Goal: Task Accomplishment & Management: Manage account settings

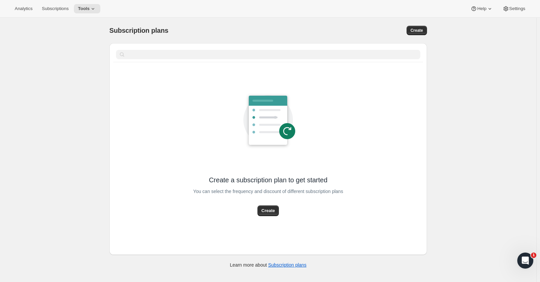
click at [270, 210] on span "Create" at bounding box center [268, 210] width 13 height 7
select select "WEEK"
select select "MONTH"
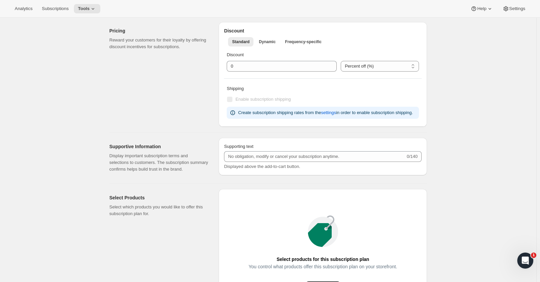
scroll to position [318, 0]
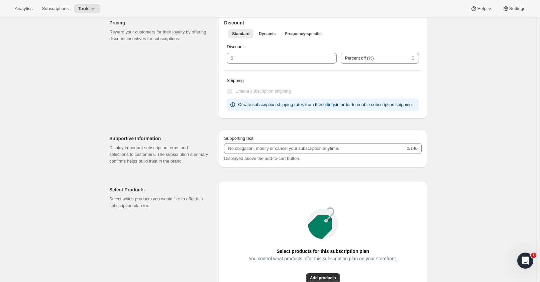
click at [522, 10] on span "Settings" at bounding box center [517, 8] width 16 height 5
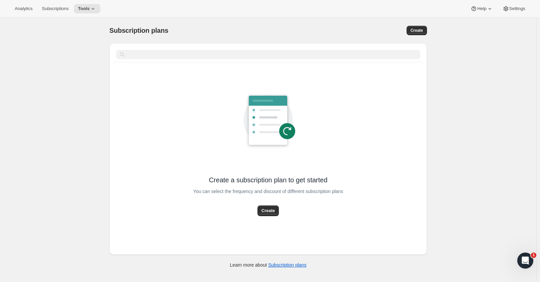
click at [60, 7] on span "Subscriptions" at bounding box center [55, 8] width 27 height 5
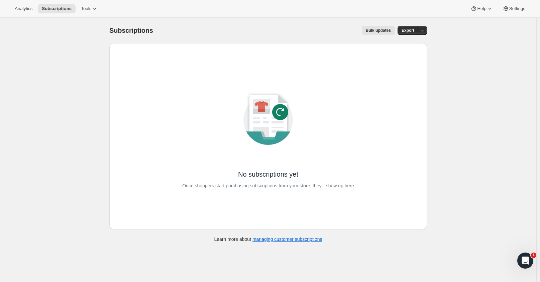
click at [18, 8] on span "Analytics" at bounding box center [24, 8] width 18 height 5
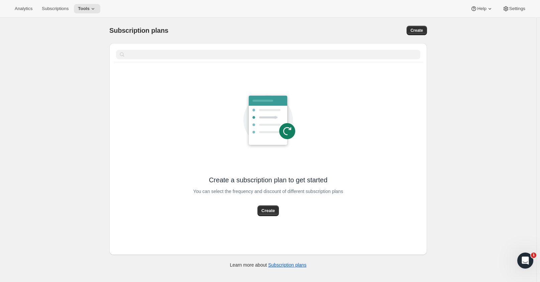
click at [27, 9] on span "Analytics" at bounding box center [24, 8] width 18 height 5
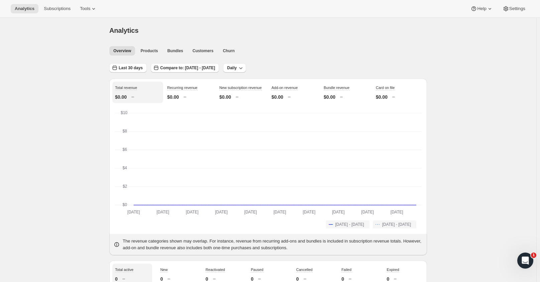
click at [89, 4] on button "Tools" at bounding box center [88, 8] width 25 height 9
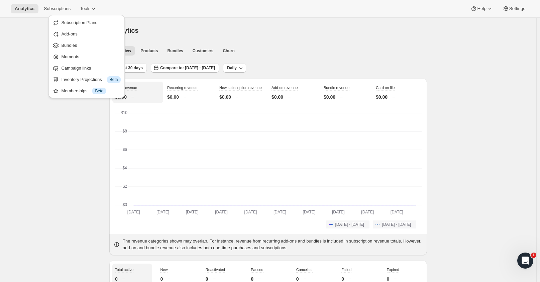
click at [86, 20] on span "Subscription Plans" at bounding box center [79, 22] width 36 height 5
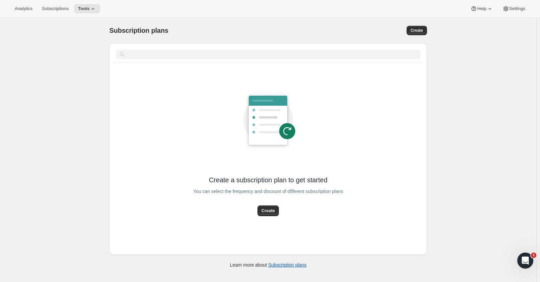
click at [513, 3] on div "Analytics Subscriptions Tools Help Settings" at bounding box center [270, 9] width 540 height 18
click at [513, 7] on span "Settings" at bounding box center [517, 8] width 16 height 5
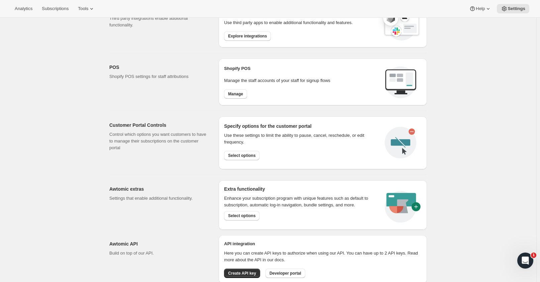
scroll to position [267, 0]
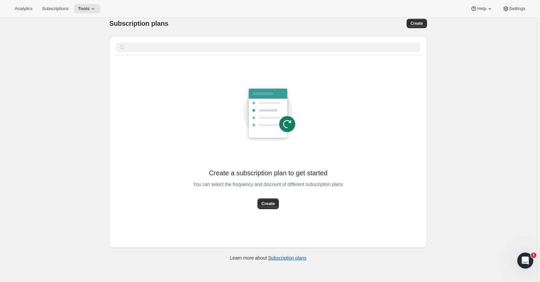
scroll to position [18, 0]
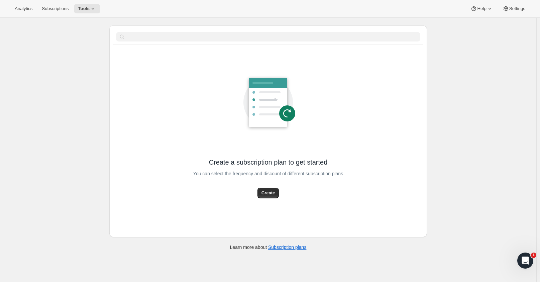
click at [19, 4] on button "Analytics" at bounding box center [24, 8] width 26 height 9
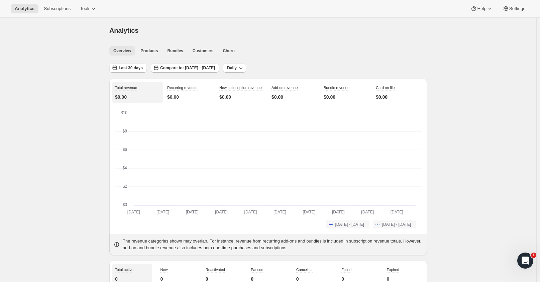
click at [148, 53] on span "Products" at bounding box center [149, 50] width 17 height 5
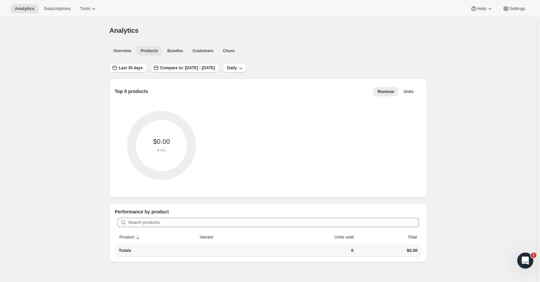
click at [171, 50] on span "Bundles" at bounding box center [175, 50] width 16 height 5
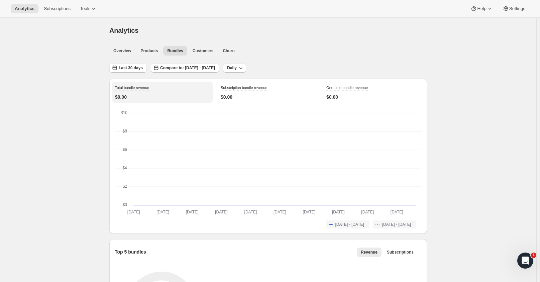
click at [520, 8] on span "Settings" at bounding box center [517, 8] width 16 height 5
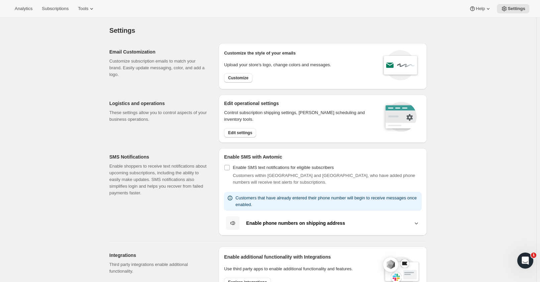
click at [18, 8] on span "Analytics" at bounding box center [24, 8] width 18 height 5
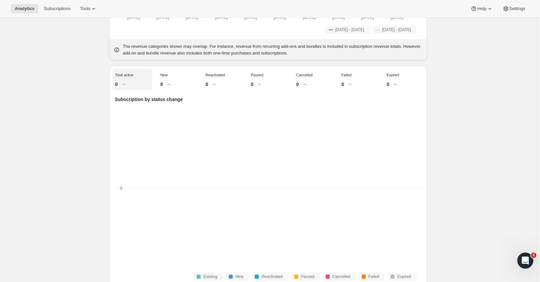
scroll to position [201, 0]
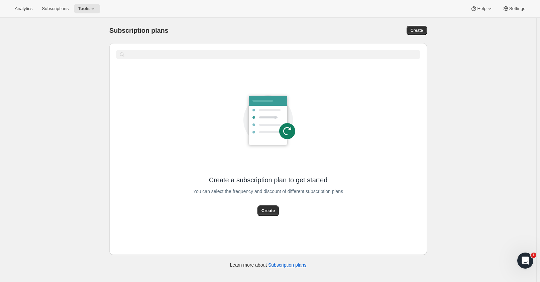
click at [55, 6] on span "Subscriptions" at bounding box center [55, 8] width 27 height 5
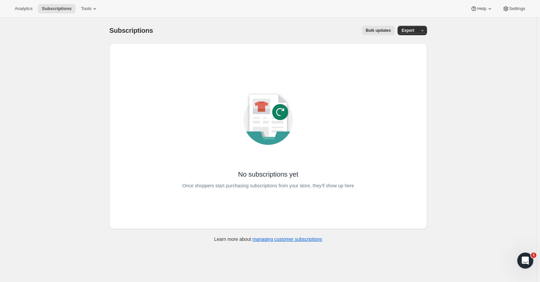
click at [17, 8] on span "Analytics" at bounding box center [24, 8] width 18 height 5
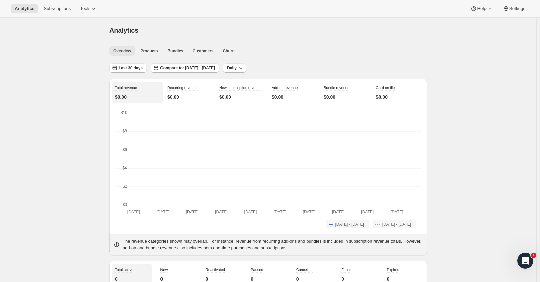
click at [147, 51] on span "Products" at bounding box center [149, 50] width 17 height 5
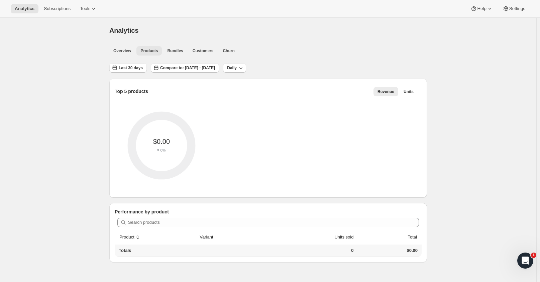
click at [174, 51] on span "Bundles" at bounding box center [175, 50] width 16 height 5
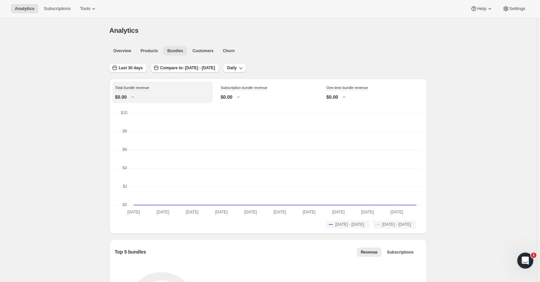
click at [201, 50] on span "Customers" at bounding box center [203, 50] width 21 height 5
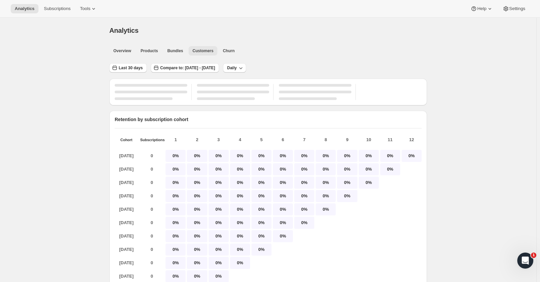
click at [223, 52] on span "Churn" at bounding box center [229, 50] width 12 height 5
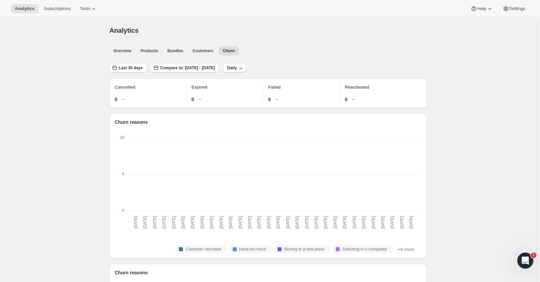
click at [517, 8] on span "Settings" at bounding box center [517, 8] width 16 height 5
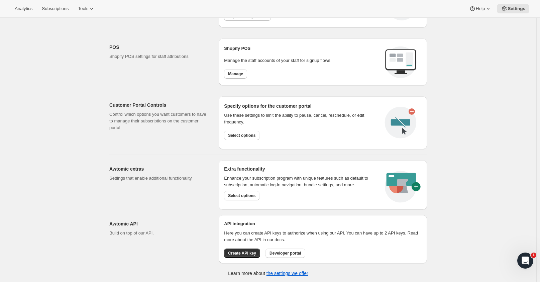
scroll to position [267, 0]
